Goal: Transaction & Acquisition: Obtain resource

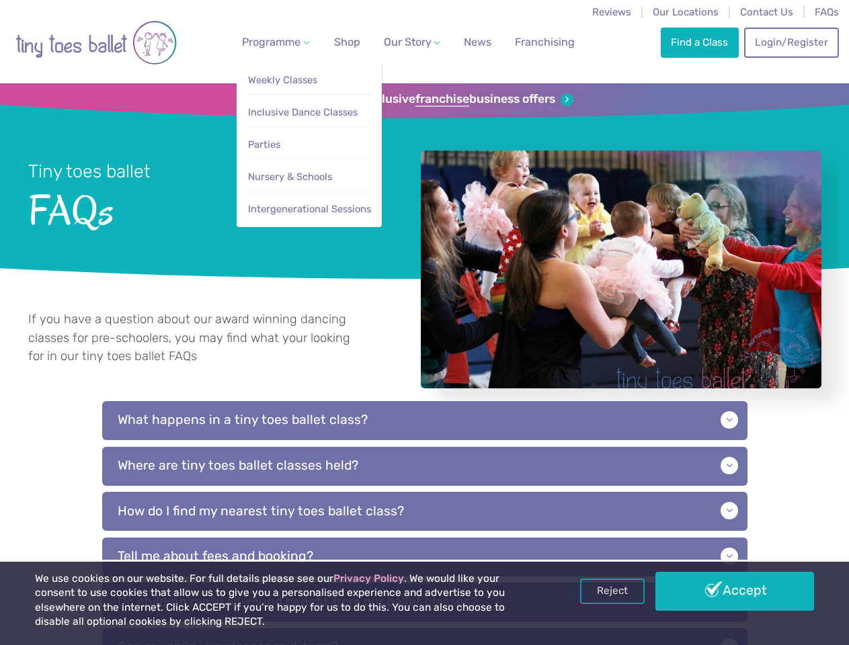
click at [273, 42] on span "Programme" at bounding box center [271, 42] width 58 height 13
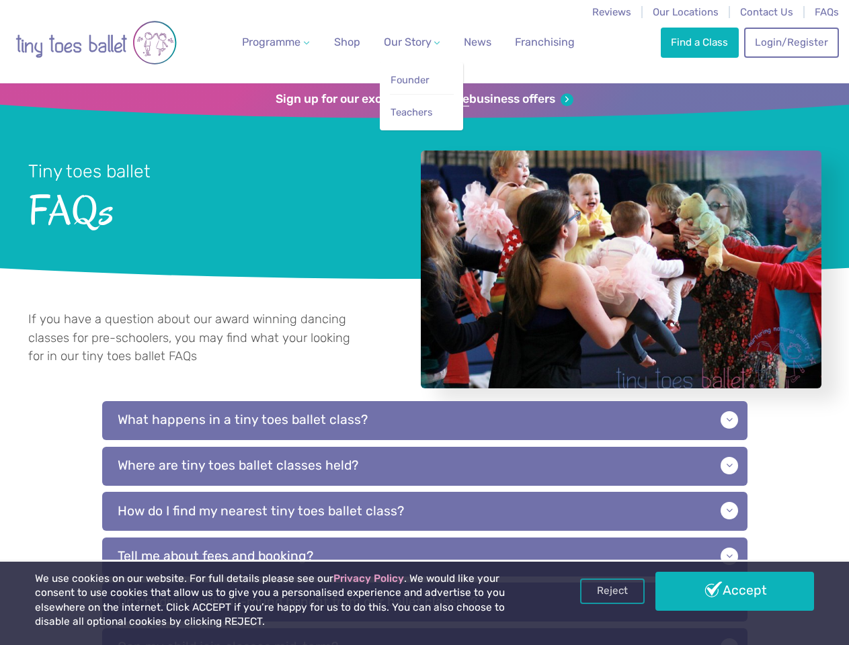
click at [400, 42] on span "Our Story" at bounding box center [408, 42] width 48 height 13
click at [424, 99] on strong "franchise" at bounding box center [442, 99] width 54 height 15
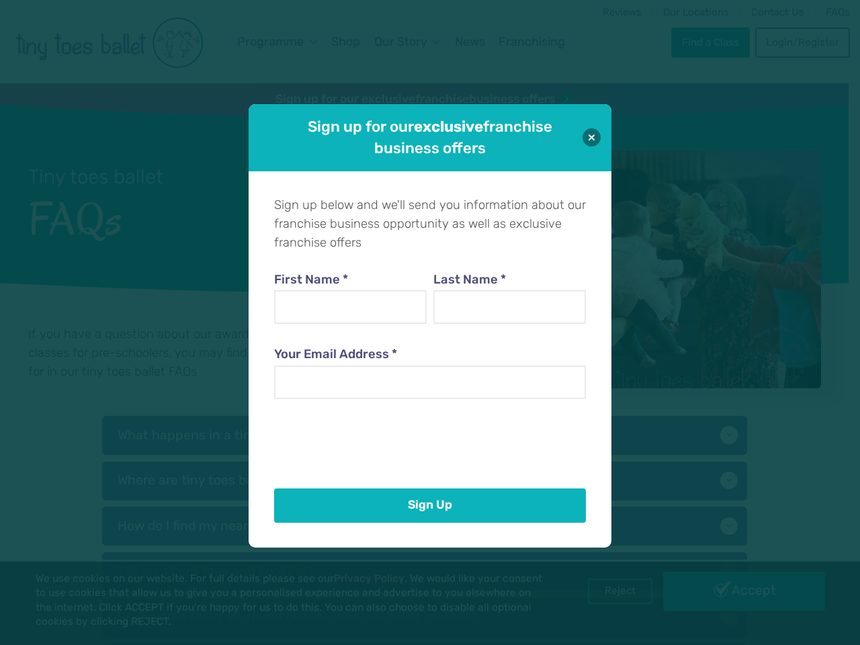
click at [425, 481] on div "First Name * Last Name * Your Email Address *" at bounding box center [430, 365] width 312 height 233
click at [425, 526] on div "Sign up below and we'll send you information about our franchise business oppor…" at bounding box center [430, 359] width 363 height 377
click at [612, 592] on div "Sign up for our exclusive franchise business offers Sign up below and we'll sen…" at bounding box center [430, 322] width 860 height 645
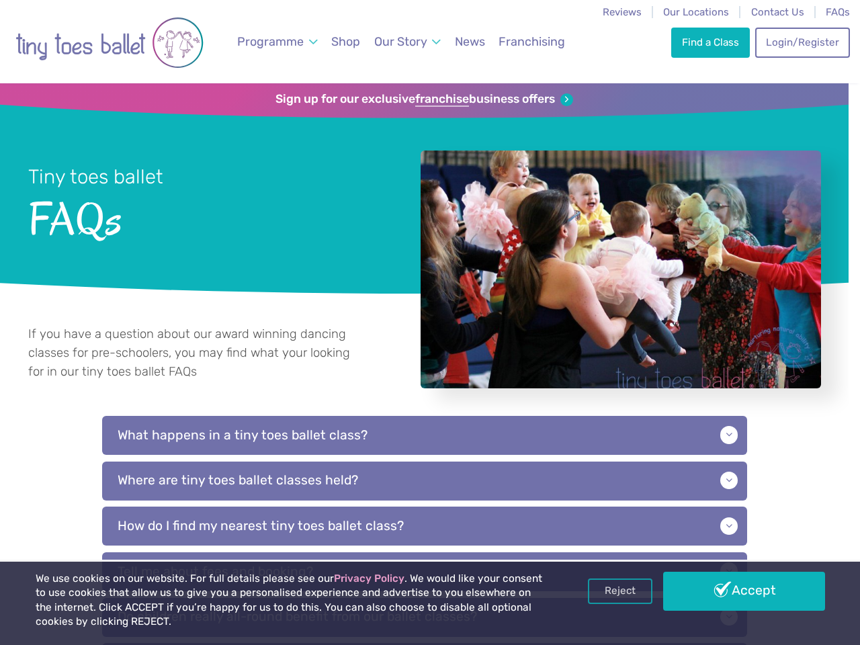
click at [735, 592] on div "Sign up for our exclusive franchise business offers Sign up below and we'll sen…" at bounding box center [430, 322] width 860 height 645
